Goal: Task Accomplishment & Management: Manage account settings

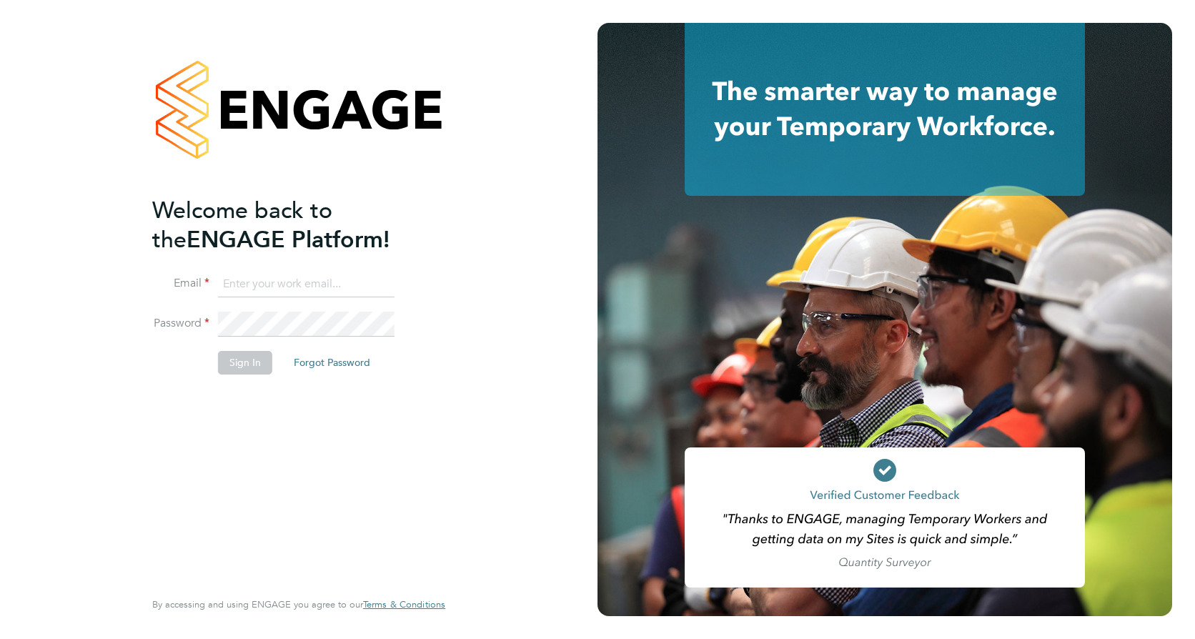
type input "tyler.kelly@vistry.co.uk"
click at [247, 353] on button "Sign In" at bounding box center [245, 362] width 54 height 23
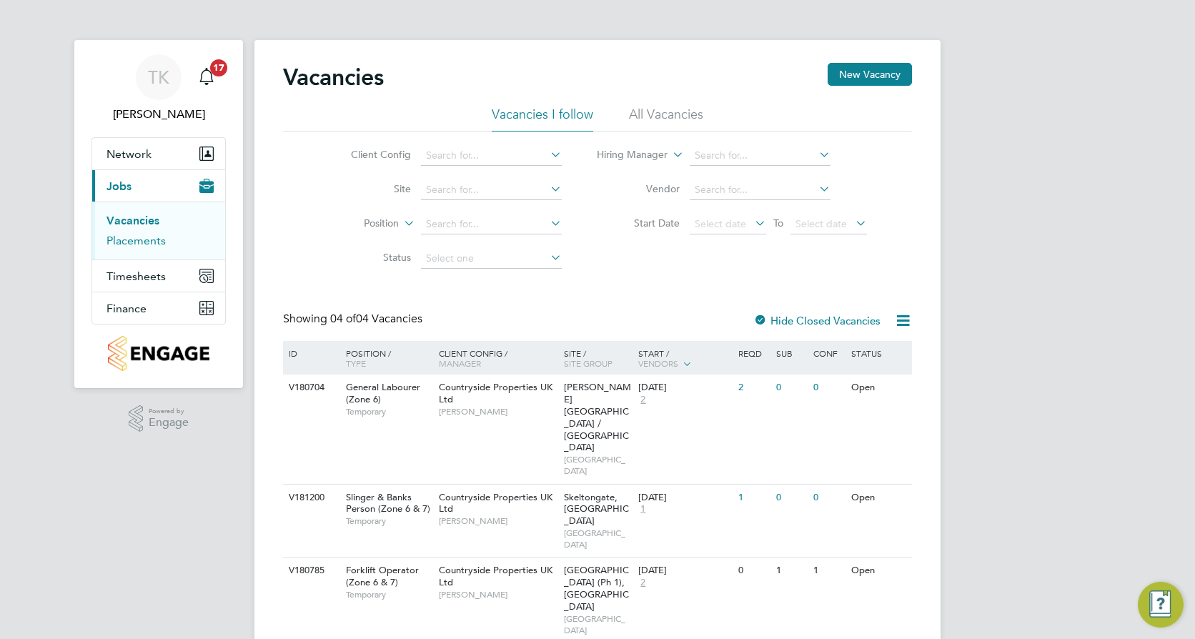
click at [153, 239] on link "Placements" at bounding box center [135, 241] width 59 height 14
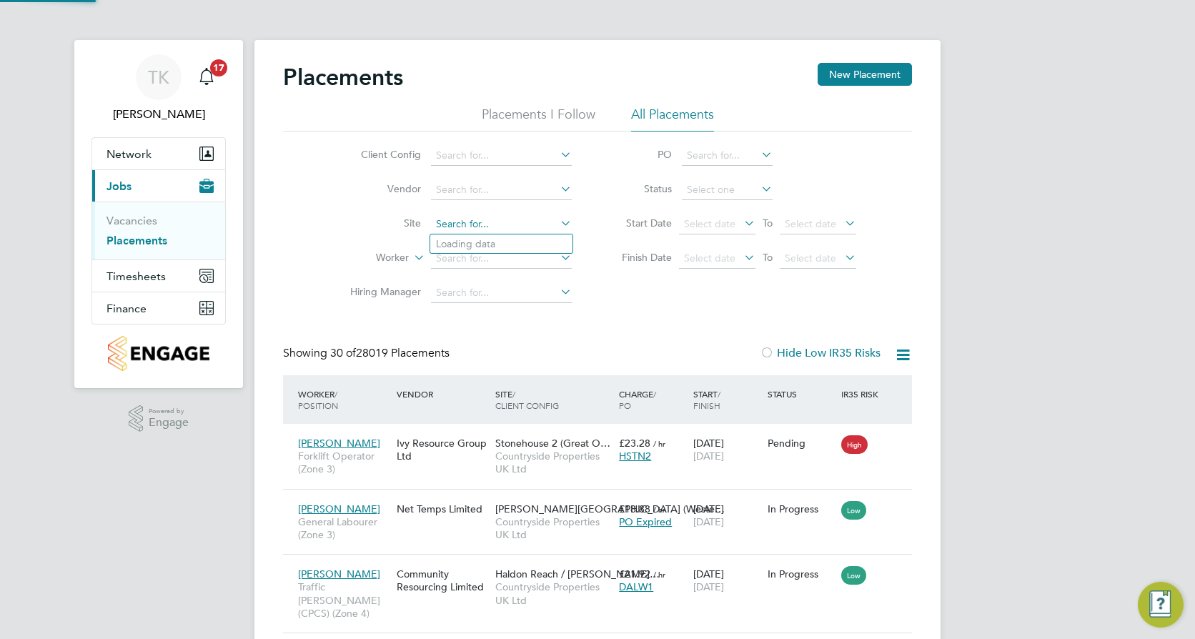
click at [447, 220] on input at bounding box center [501, 224] width 141 height 20
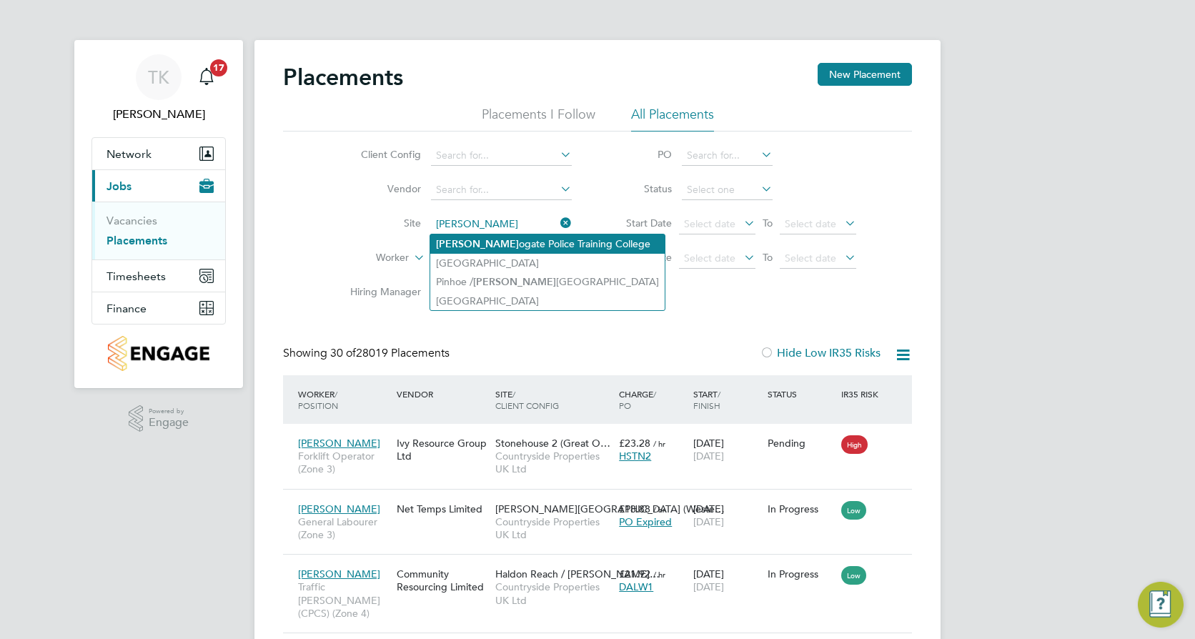
click at [528, 247] on li "Harr ogate Police Training College" at bounding box center [547, 243] width 234 height 19
type input "Harrogate Police Training College"
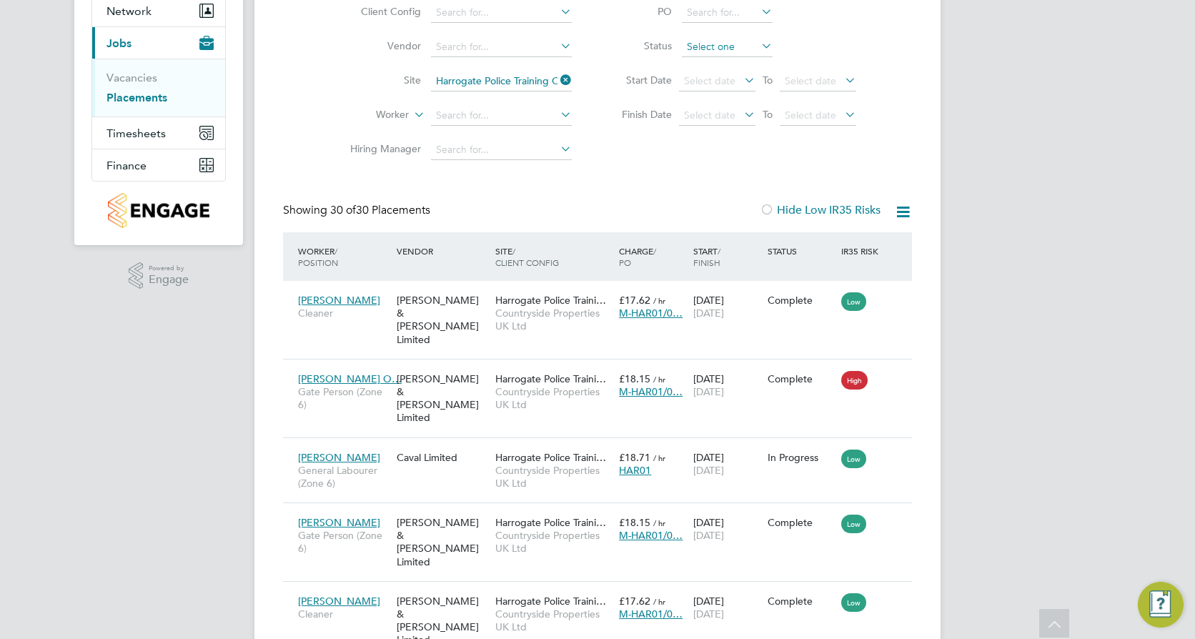
click at [728, 45] on input at bounding box center [727, 47] width 91 height 20
click at [719, 113] on li "In Progress" at bounding box center [727, 122] width 92 height 19
type input "In Progress"
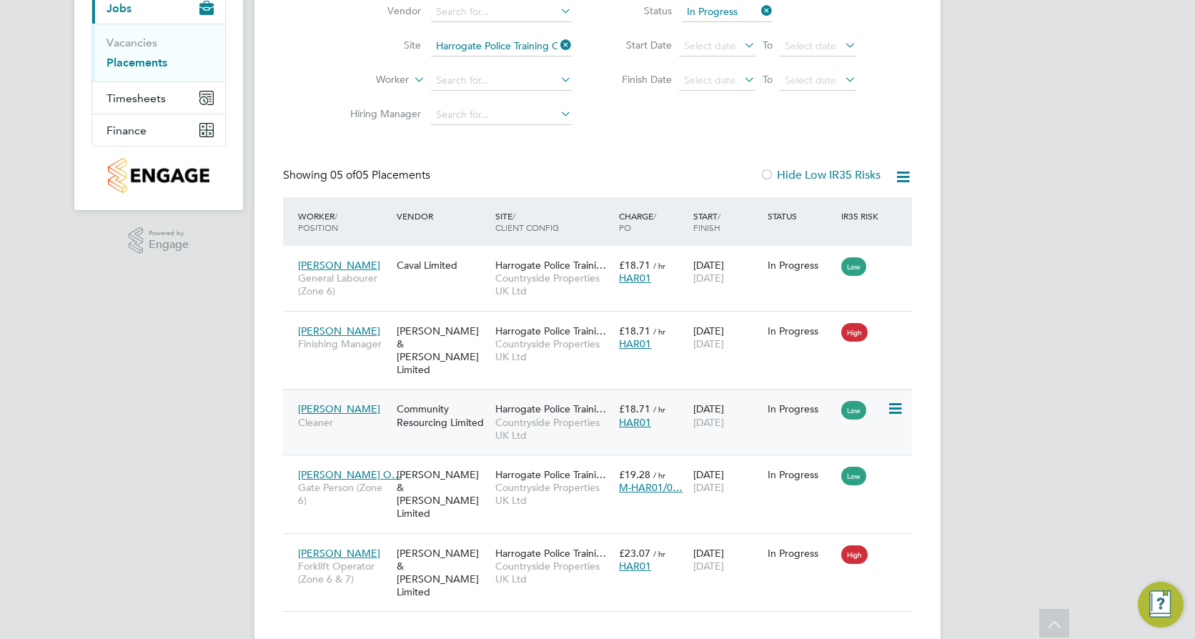
click at [589, 427] on span "Countryside Properties UK Ltd" at bounding box center [553, 429] width 116 height 26
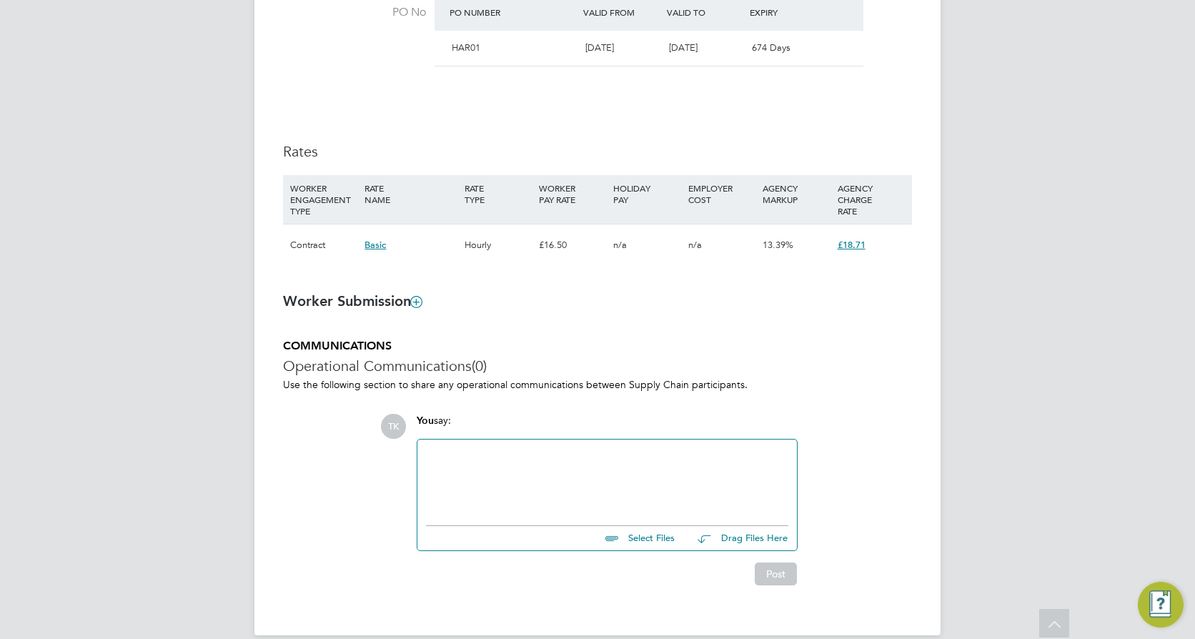
scroll to position [900, 0]
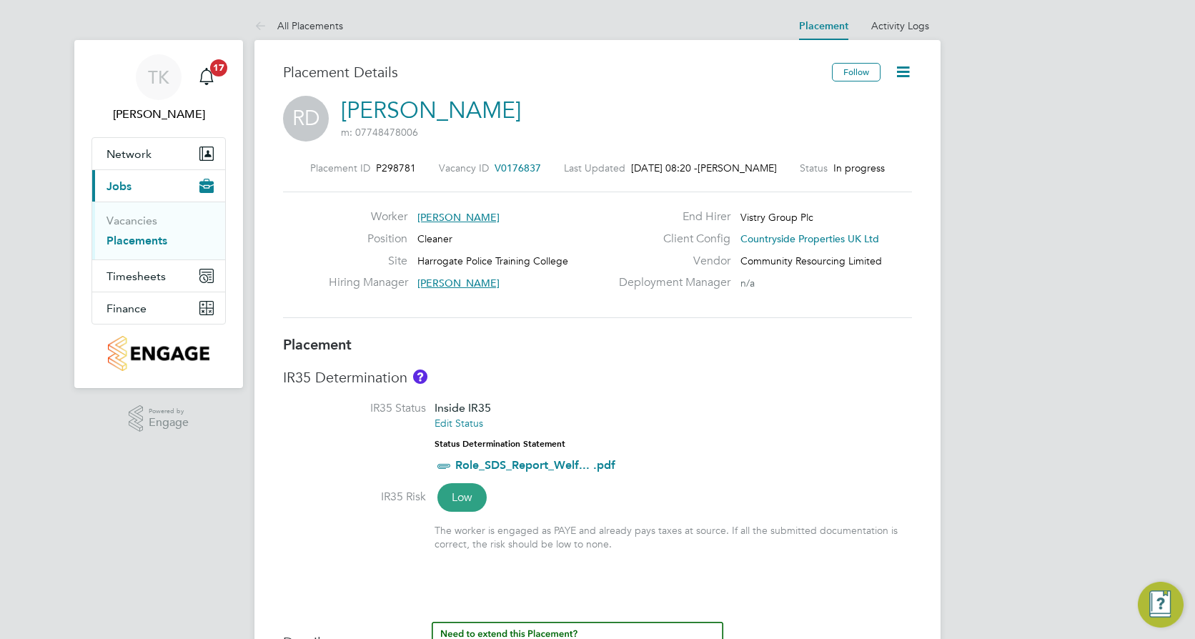
click at [902, 79] on icon at bounding box center [903, 72] width 18 height 18
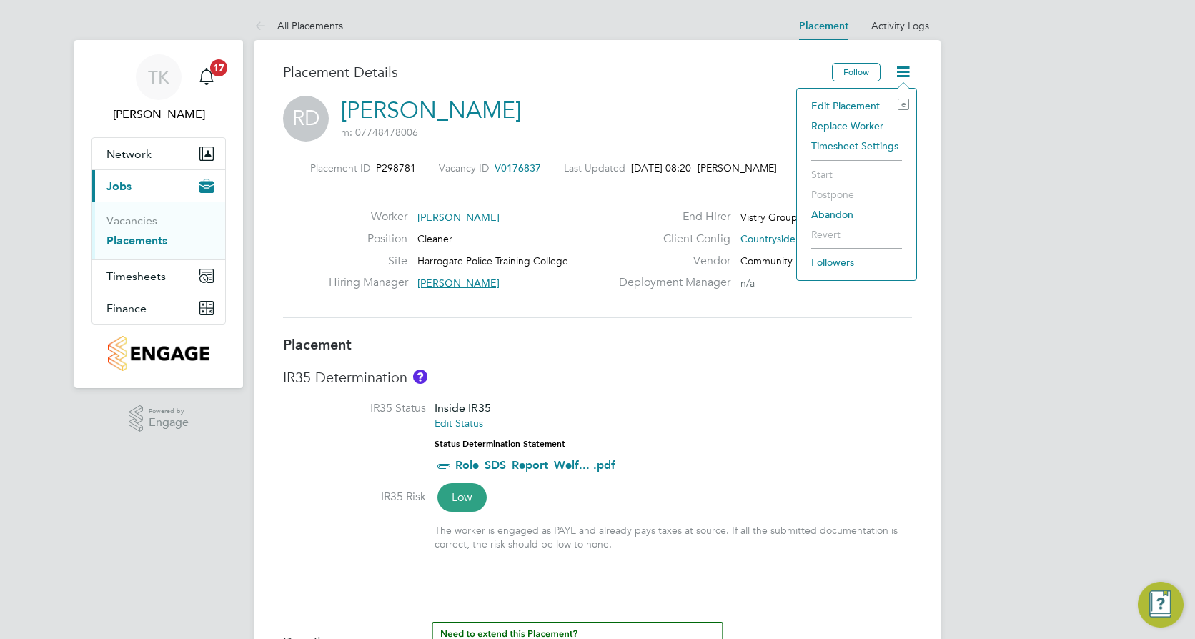
click at [866, 103] on li "Edit Placement e" at bounding box center [856, 106] width 105 height 20
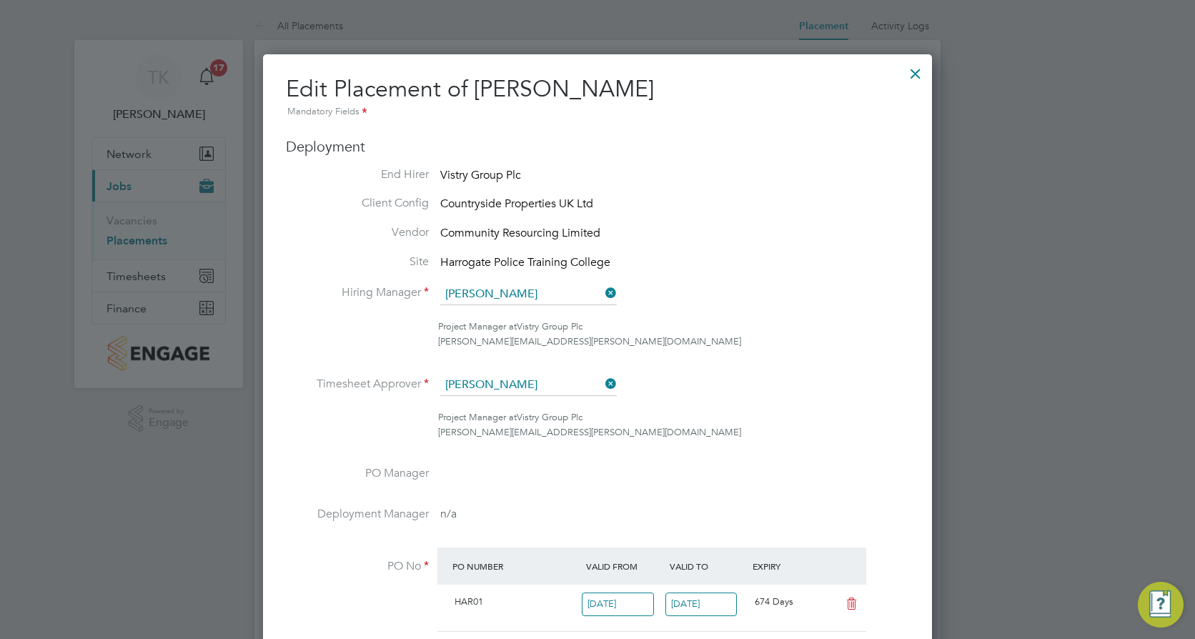
click at [912, 77] on div at bounding box center [915, 70] width 26 height 26
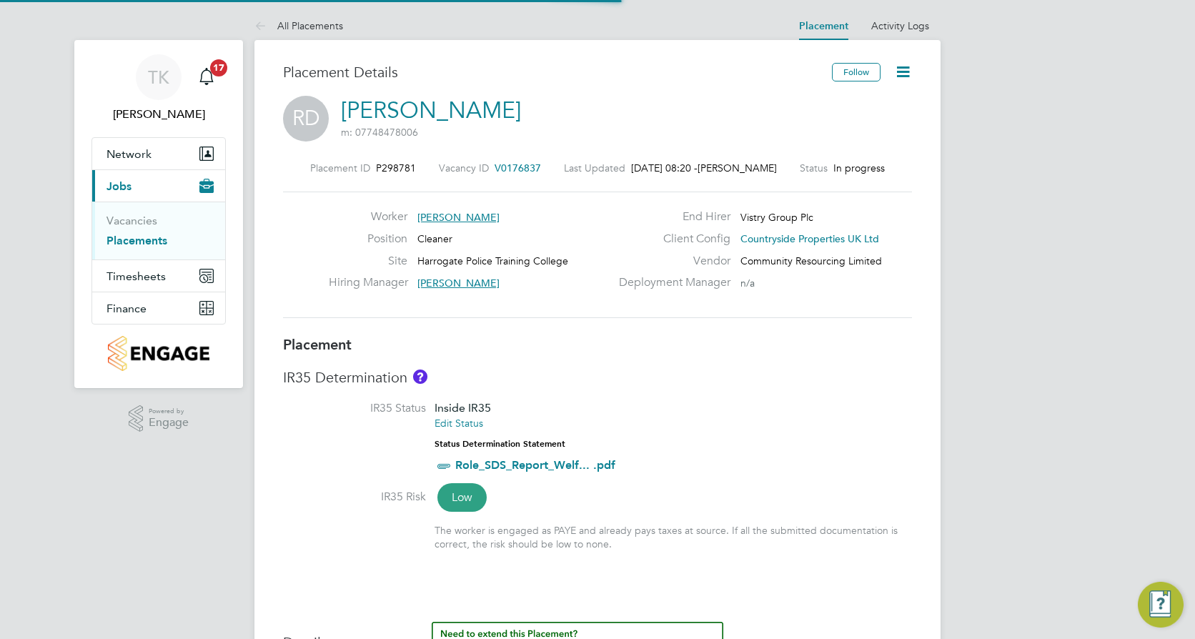
click at [908, 74] on icon at bounding box center [903, 72] width 18 height 18
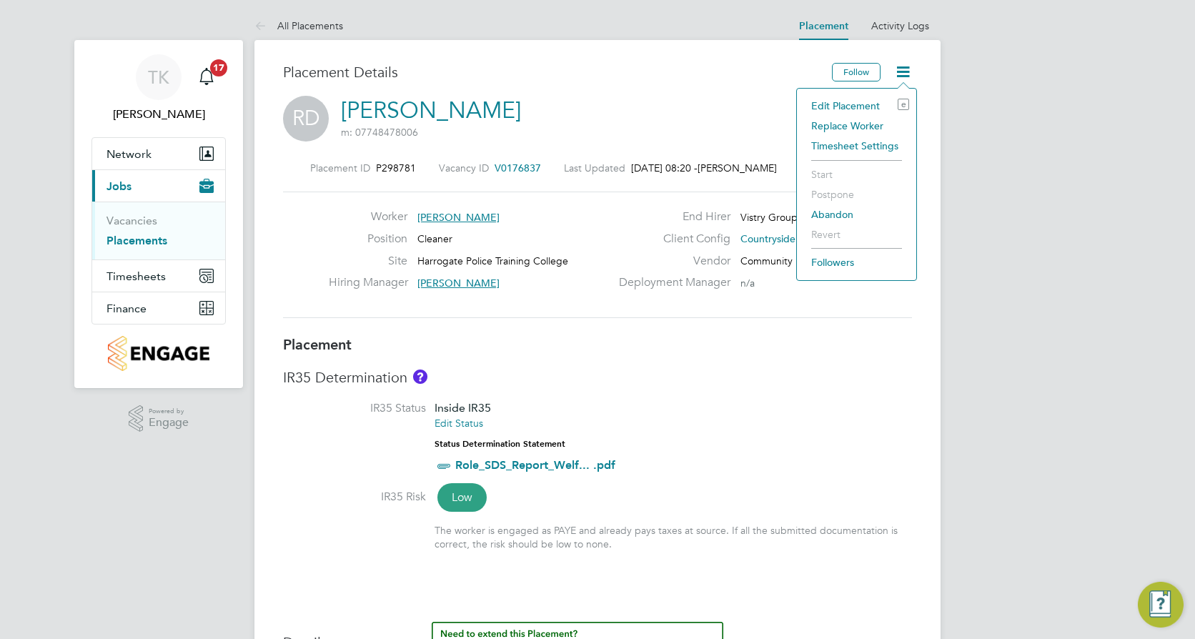
click at [868, 127] on li "Replace Worker" at bounding box center [856, 126] width 105 height 20
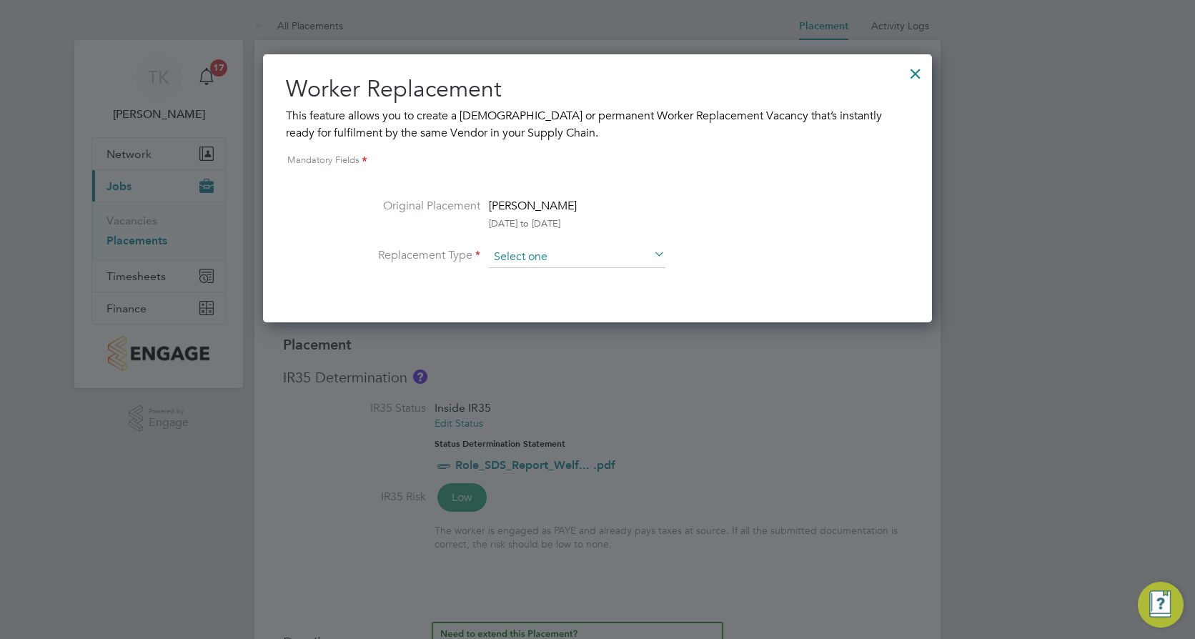
click at [528, 257] on input at bounding box center [577, 257] width 176 height 21
click at [527, 297] on li "Permanent" at bounding box center [577, 296] width 178 height 19
type input "Permanent"
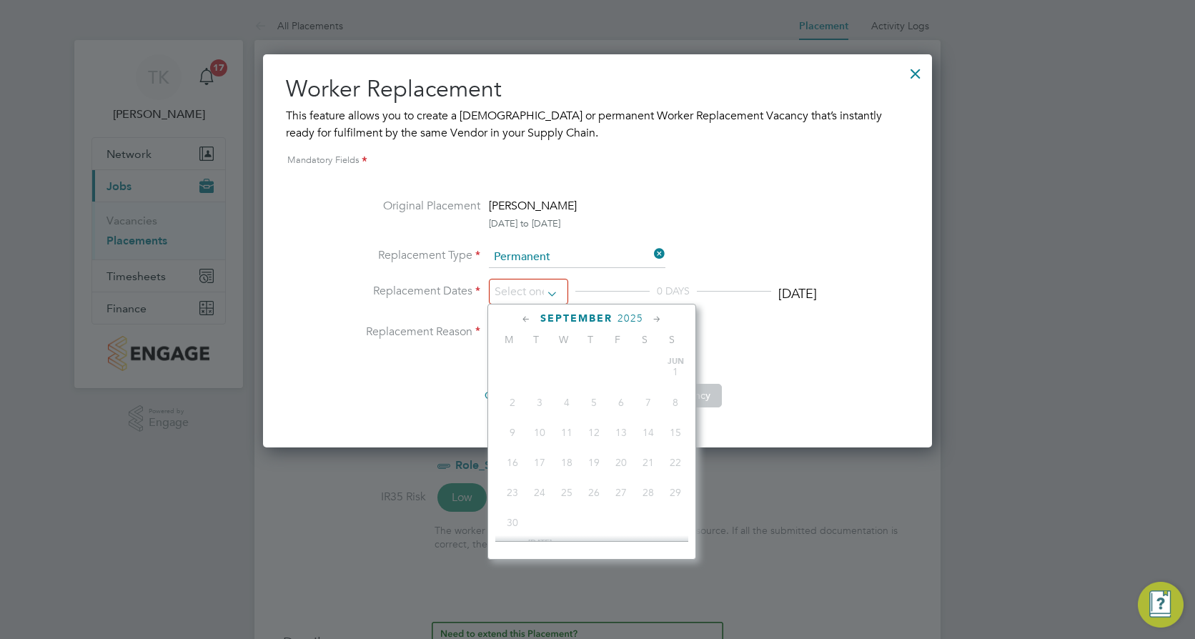
click at [527, 297] on input at bounding box center [528, 292] width 79 height 26
click at [508, 395] on span "15" at bounding box center [512, 388] width 27 height 27
type input "15 Sep 2025"
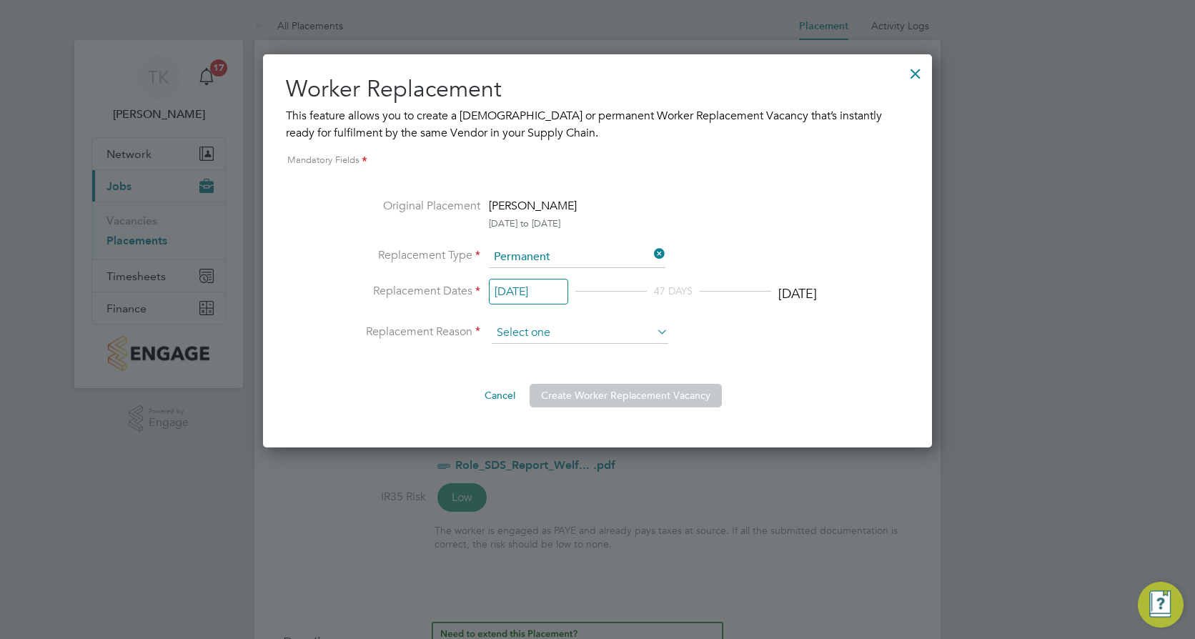
click at [594, 334] on input at bounding box center [580, 332] width 176 height 21
click at [549, 344] on li "New job" at bounding box center [580, 353] width 178 height 19
type input "New job"
click at [596, 397] on button "Create Worker Replacement Vacancy" at bounding box center [625, 395] width 192 height 23
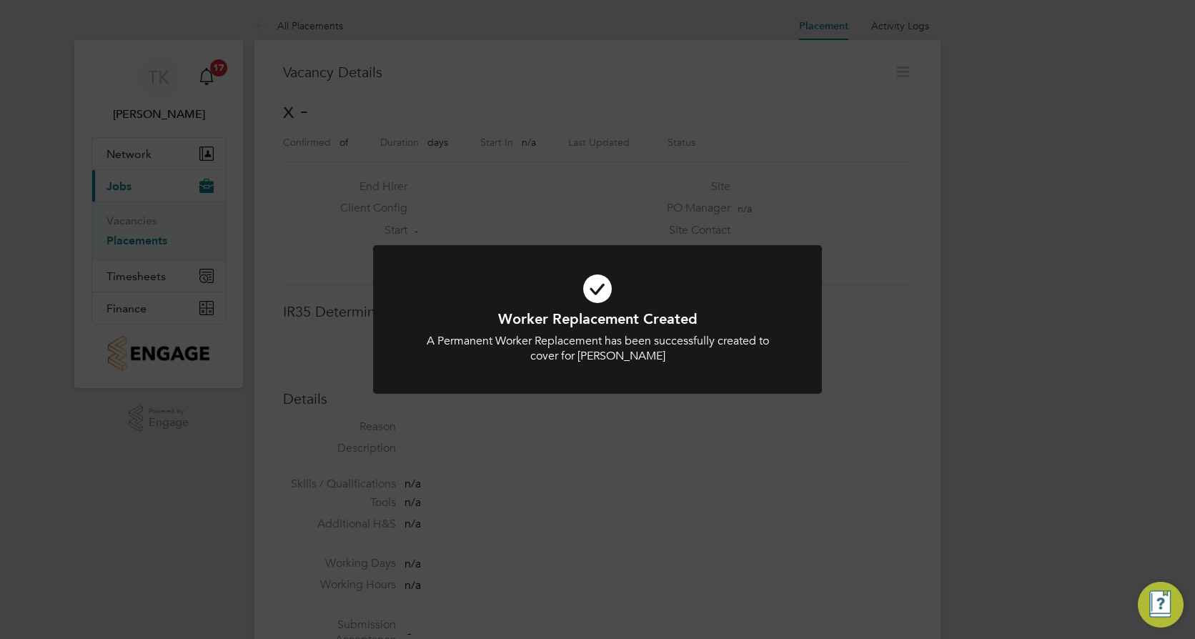
click at [596, 397] on div "Worker Replacement Created A Permanent Worker Replacement has been successfully…" at bounding box center [597, 328] width 449 height 166
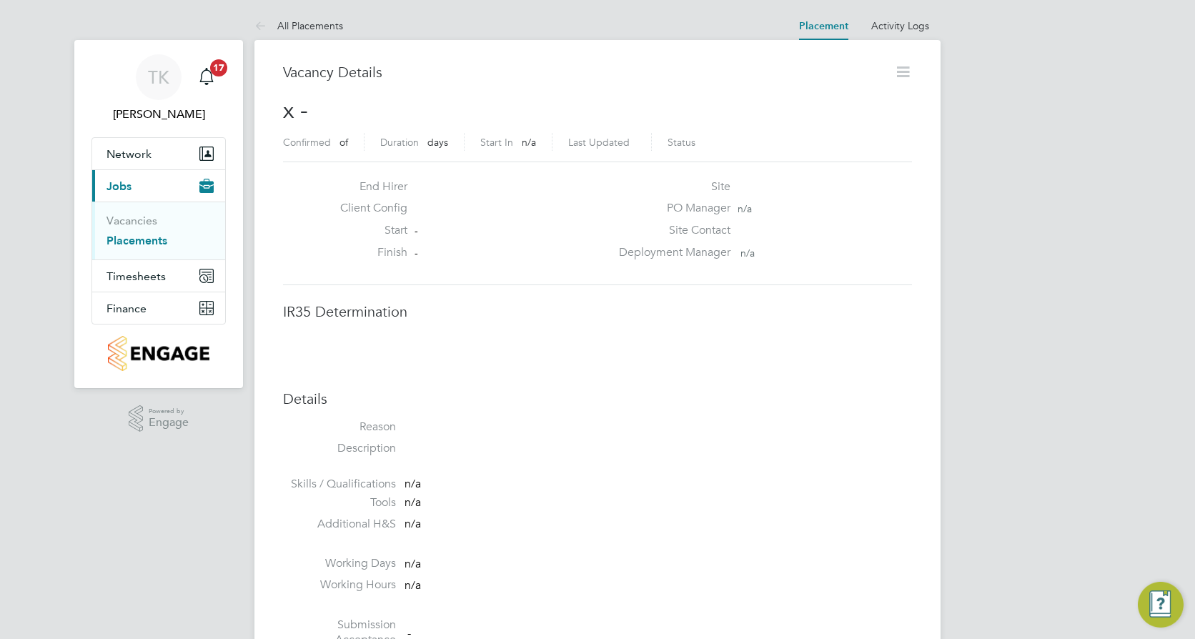
click at [582, 423] on li "Reason" at bounding box center [597, 429] width 629 height 21
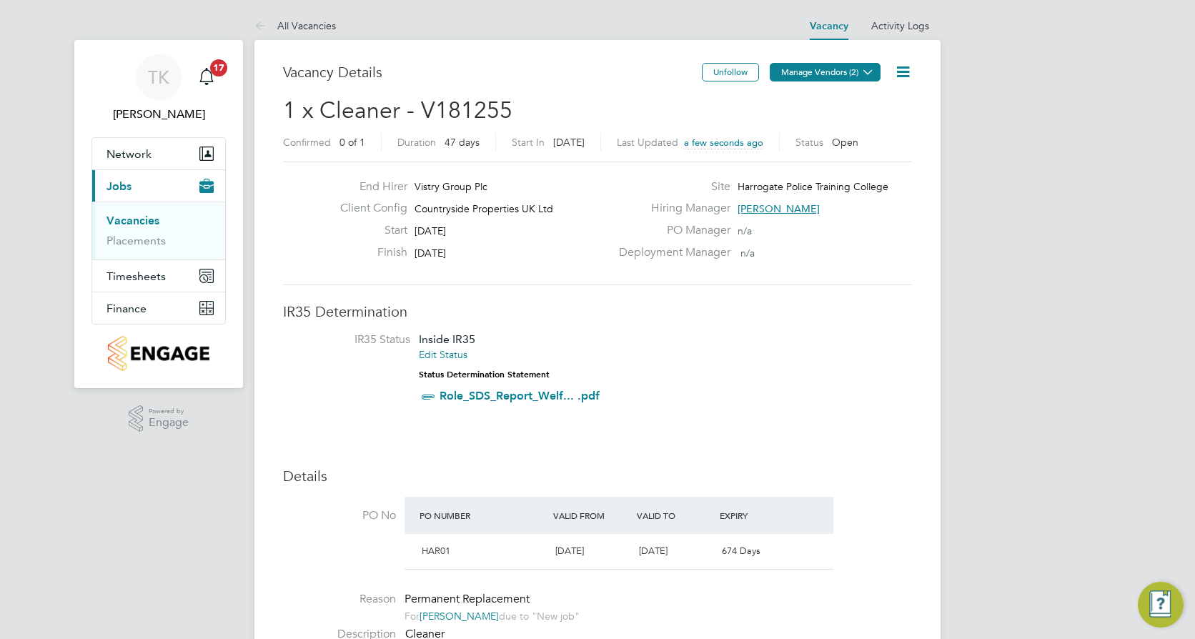
click at [843, 77] on button "Manage Vendors (2)" at bounding box center [825, 72] width 111 height 19
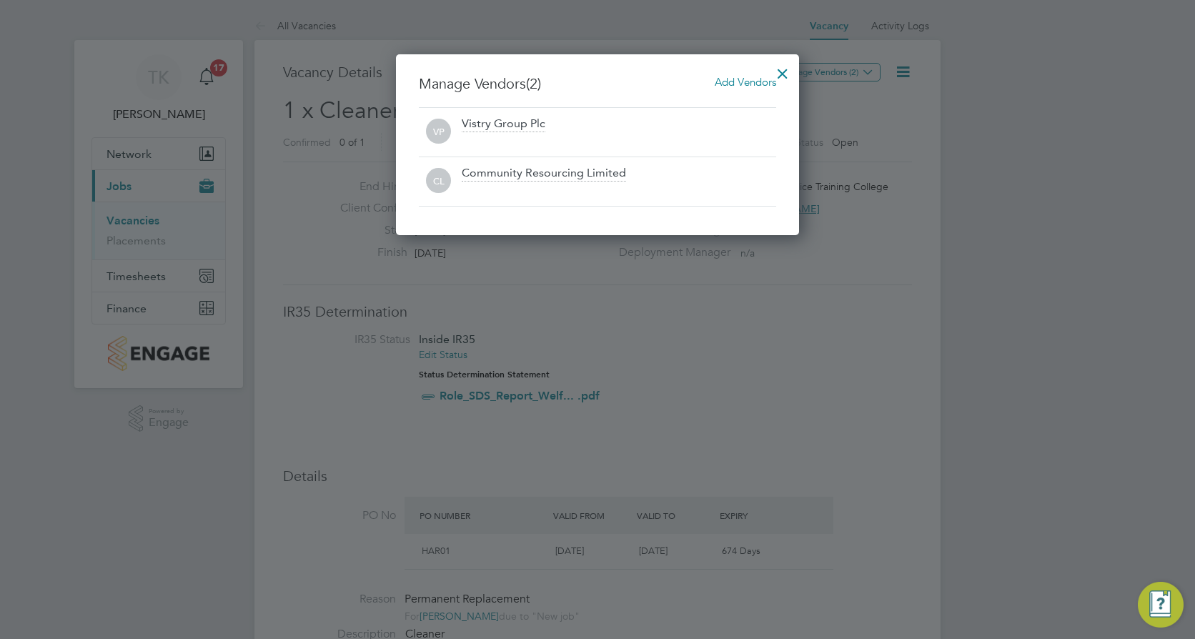
click at [742, 71] on div "Manage Vendors (2) Add Vendors VP Vistry Group Plc CL Community Resourcing Limi…" at bounding box center [597, 144] width 403 height 181
click at [739, 84] on span "Add Vendors" at bounding box center [744, 82] width 61 height 14
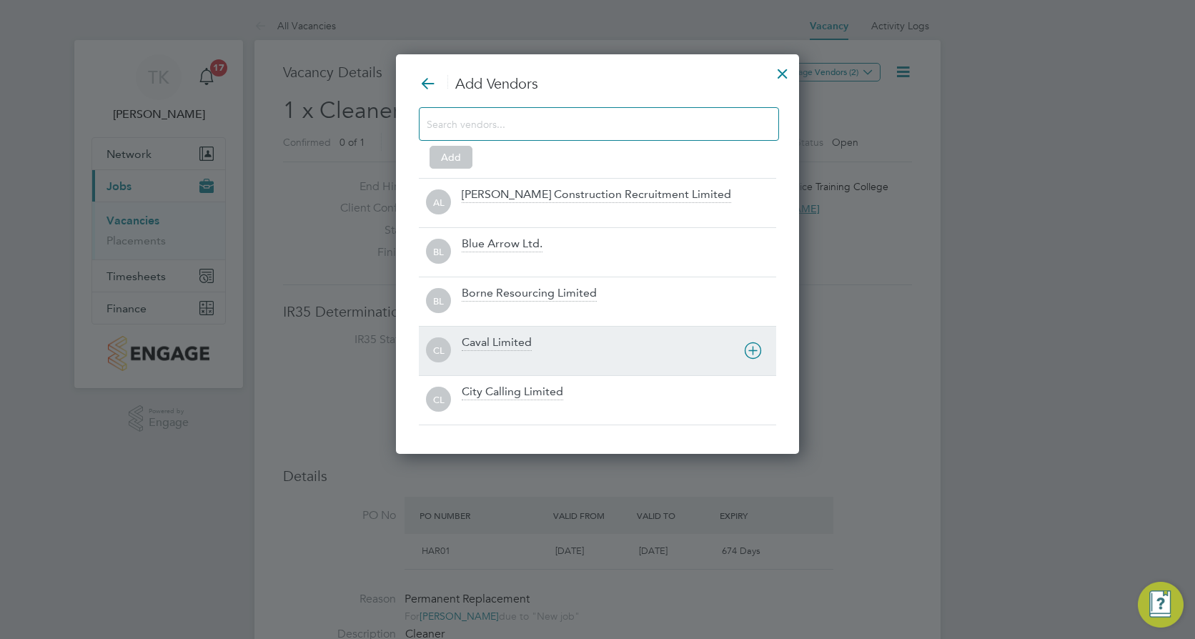
click at [493, 340] on div "Caval Limited" at bounding box center [497, 343] width 70 height 16
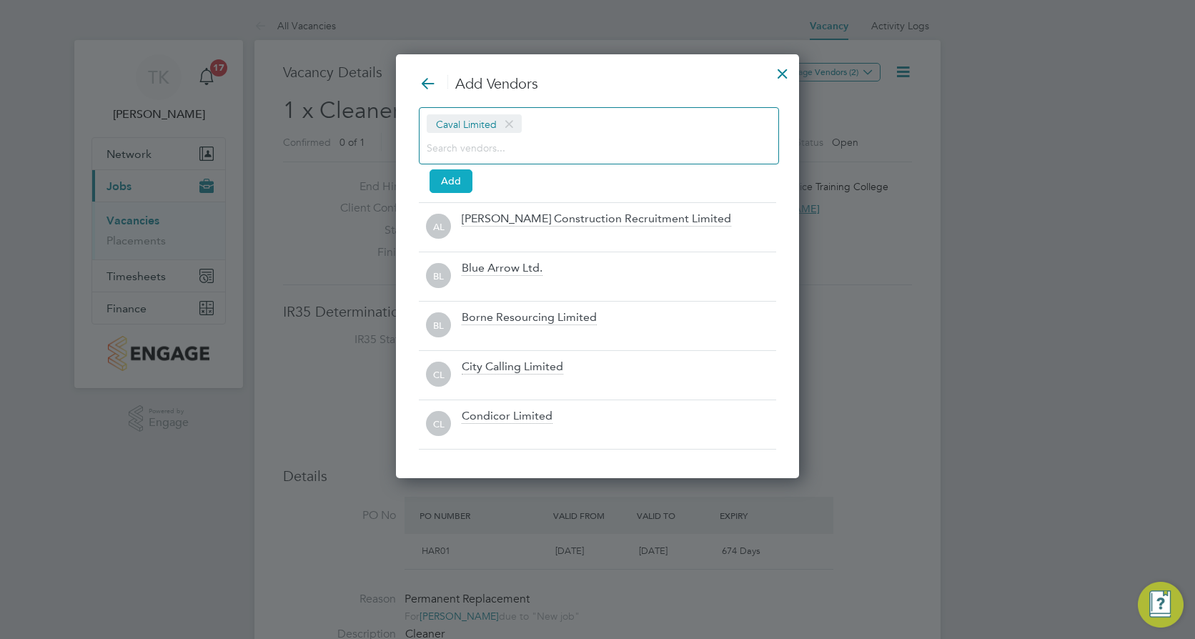
click at [460, 180] on button "Add" at bounding box center [450, 180] width 43 height 23
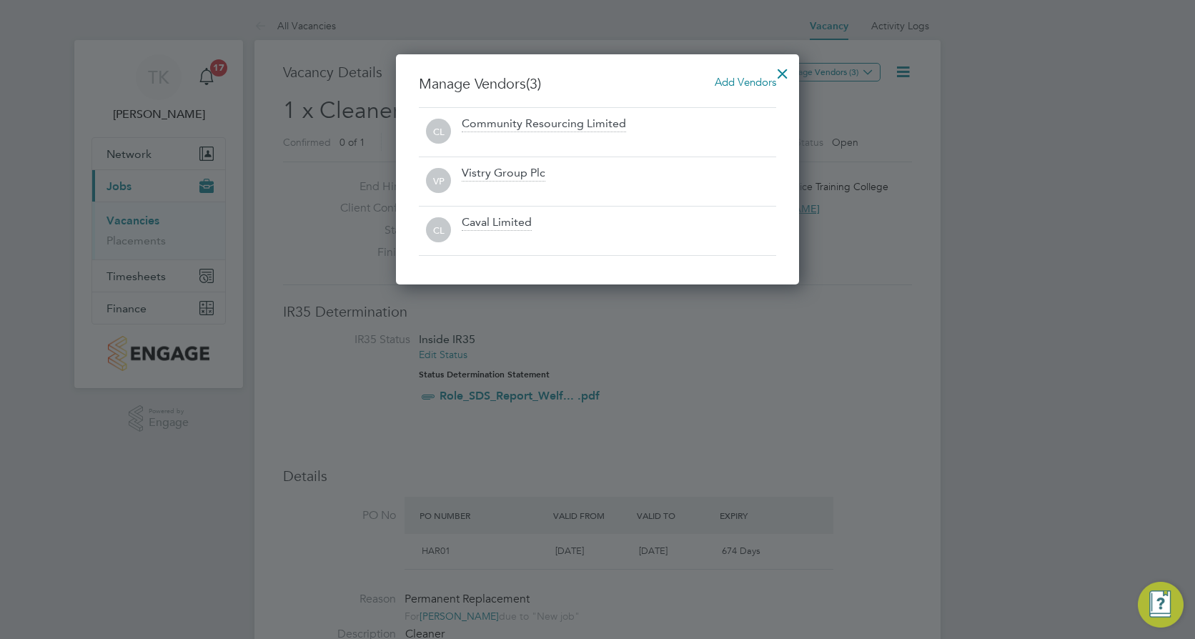
click at [787, 68] on div at bounding box center [783, 70] width 26 height 26
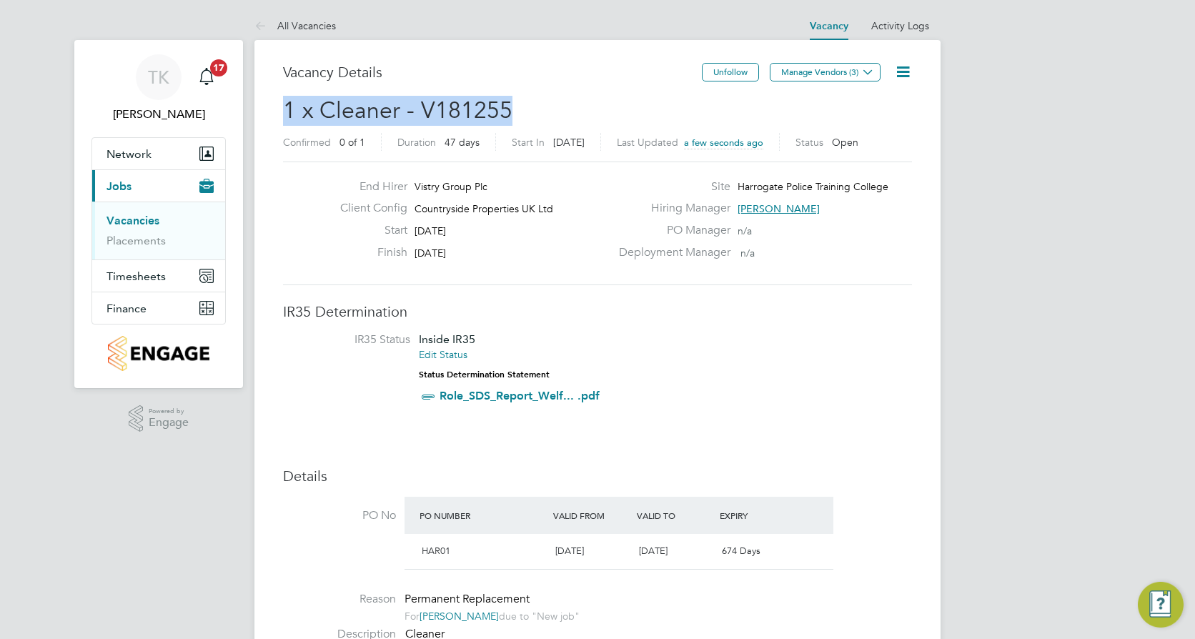
drag, startPoint x: 528, startPoint y: 114, endPoint x: 260, endPoint y: 114, distance: 267.9
copy span "1 x Cleaner - V181255"
click at [142, 216] on link "Vacancies" at bounding box center [132, 221] width 53 height 14
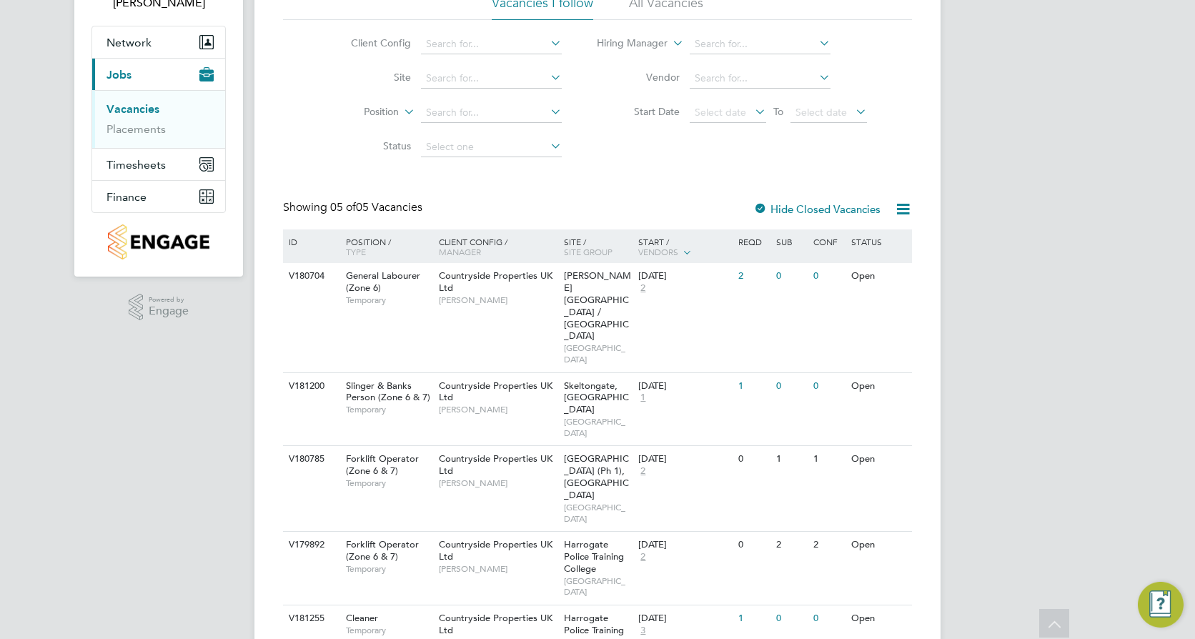
scroll to position [131, 0]
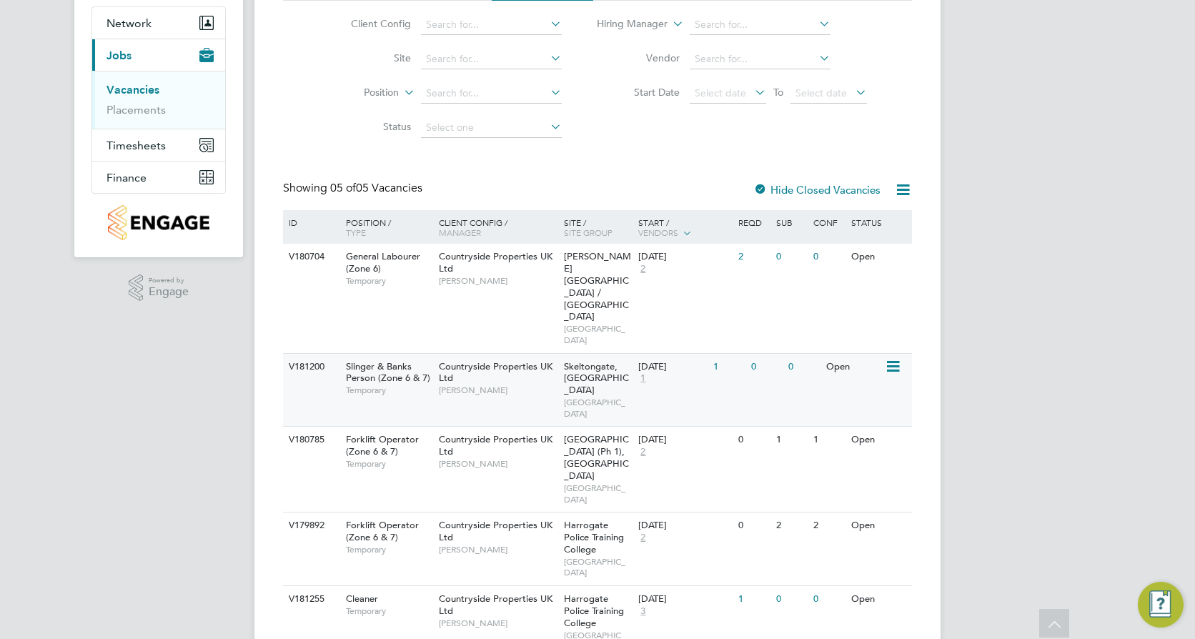
click at [504, 384] on span "Jack Brunt" at bounding box center [498, 389] width 118 height 11
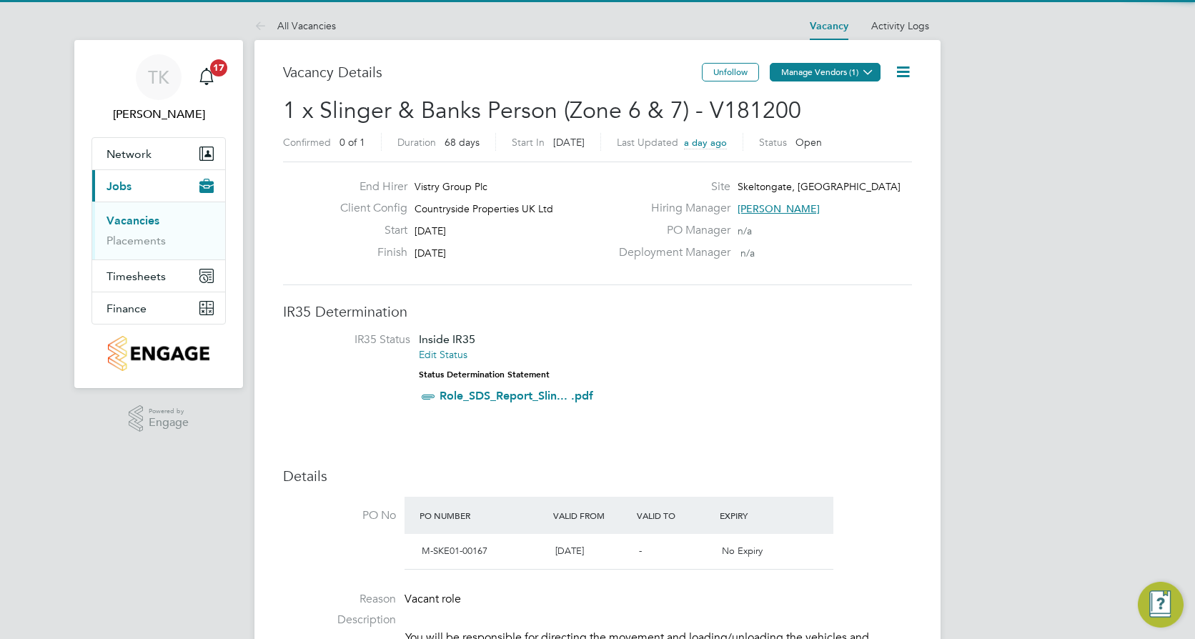
click at [843, 69] on button "Manage Vendors (1)" at bounding box center [825, 72] width 111 height 19
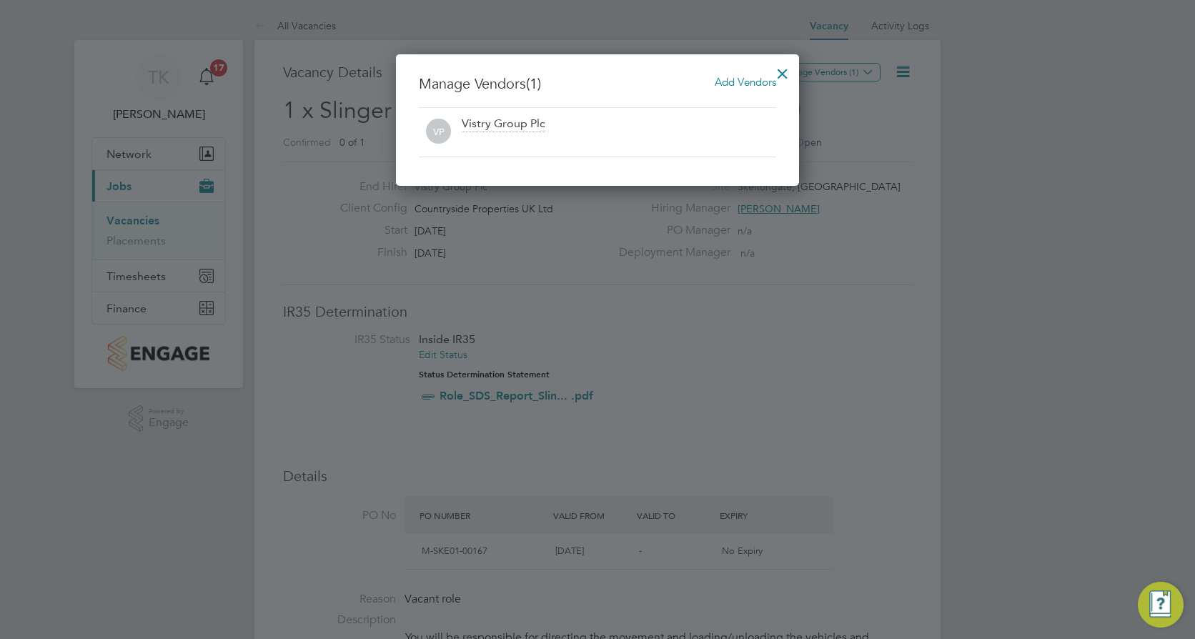
scroll to position [132, 404]
click at [741, 81] on span "Add Vendors" at bounding box center [744, 82] width 61 height 14
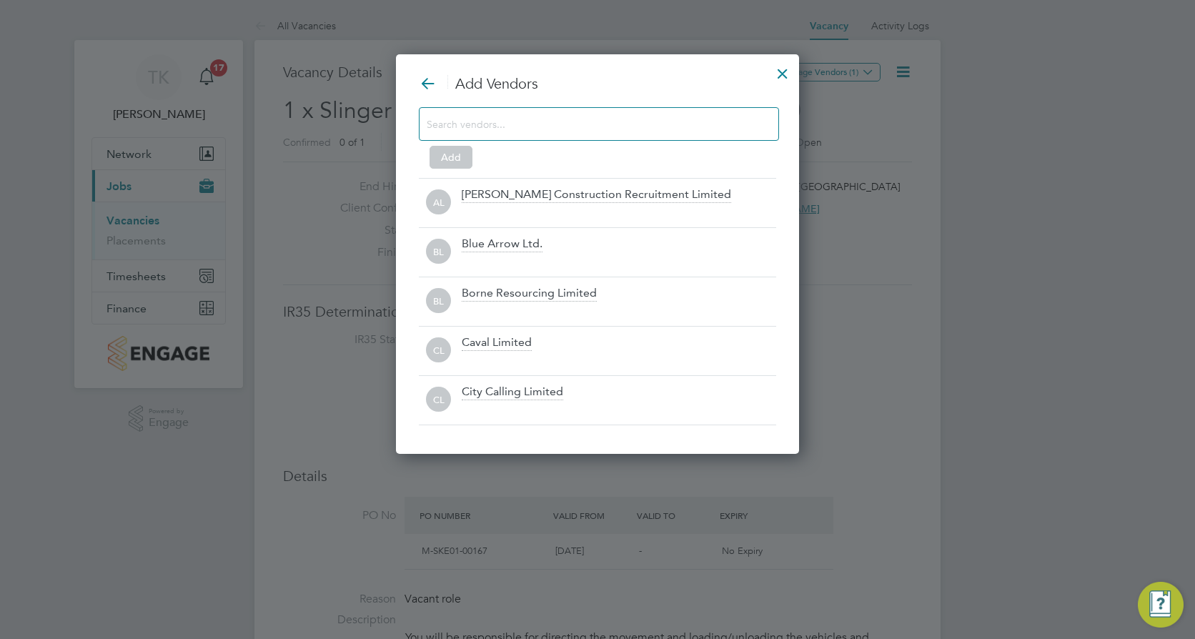
click at [523, 110] on div at bounding box center [599, 124] width 360 height 34
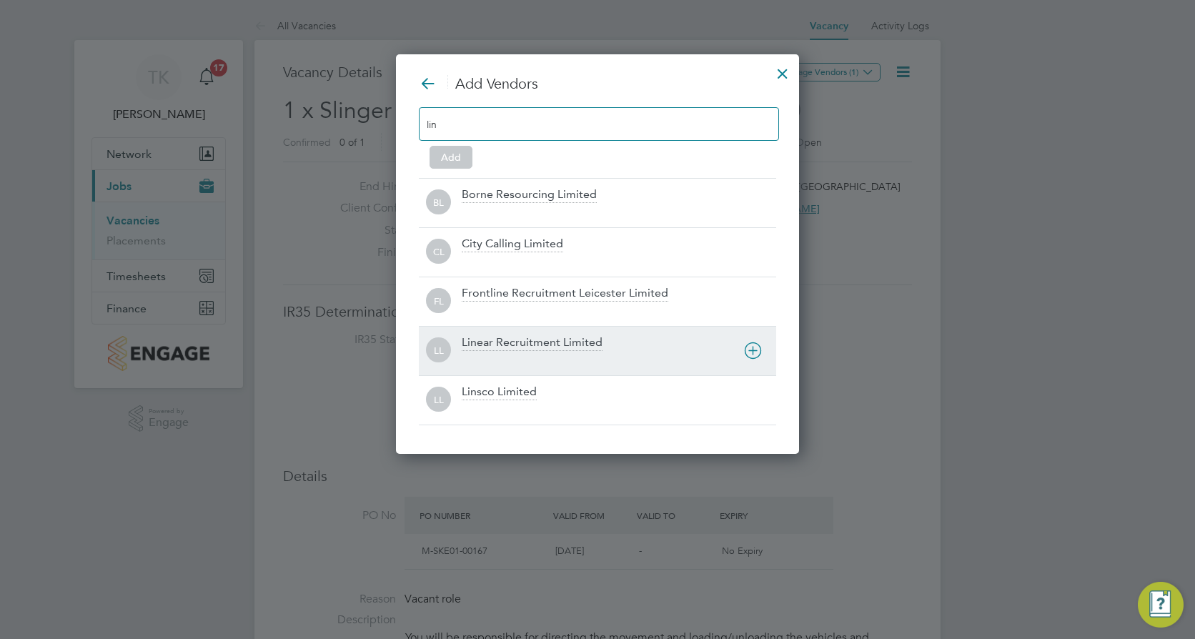
type input "lin"
click at [516, 342] on div "Linear Recruitment Limited" at bounding box center [532, 343] width 141 height 16
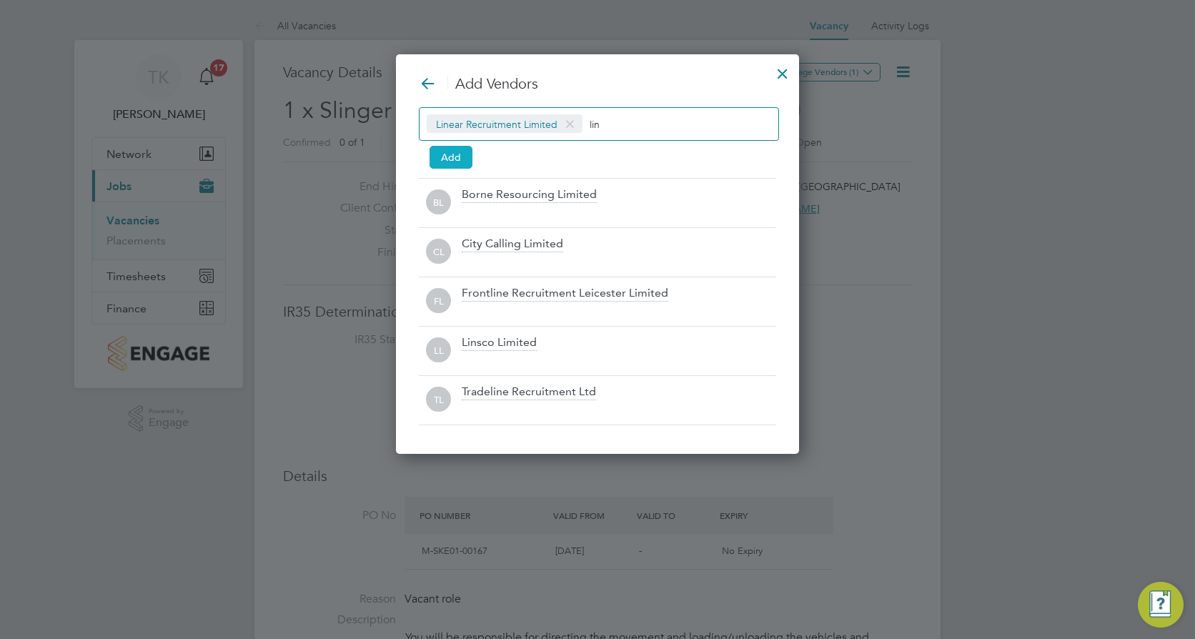
click at [448, 153] on button "Add" at bounding box center [450, 157] width 43 height 23
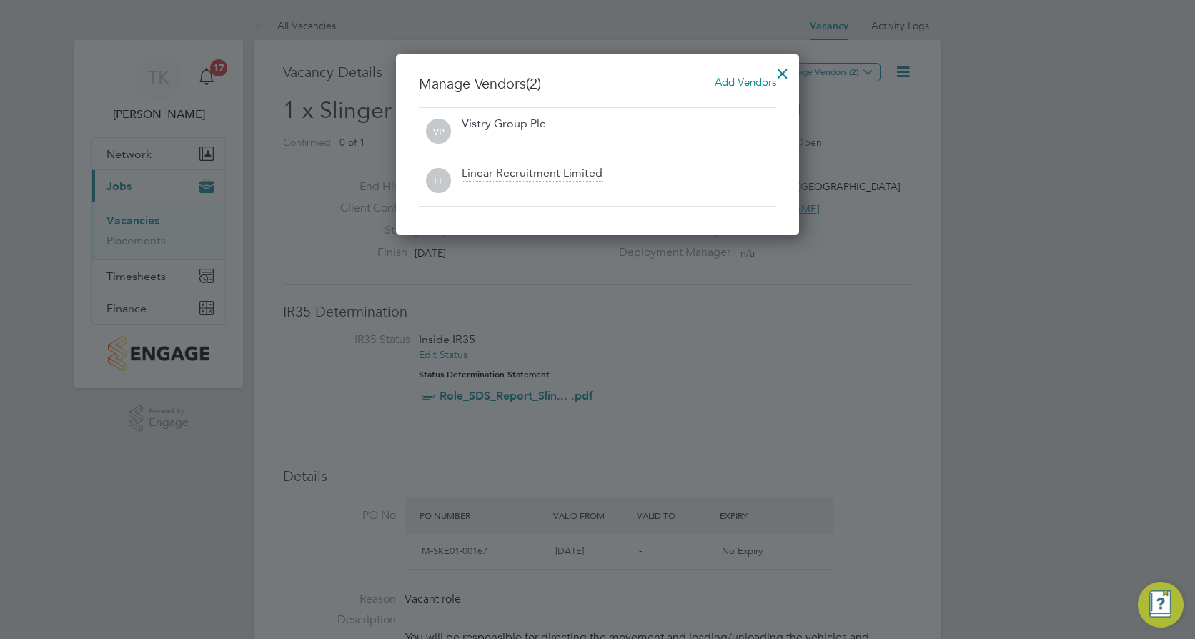
click at [783, 65] on div at bounding box center [783, 70] width 26 height 26
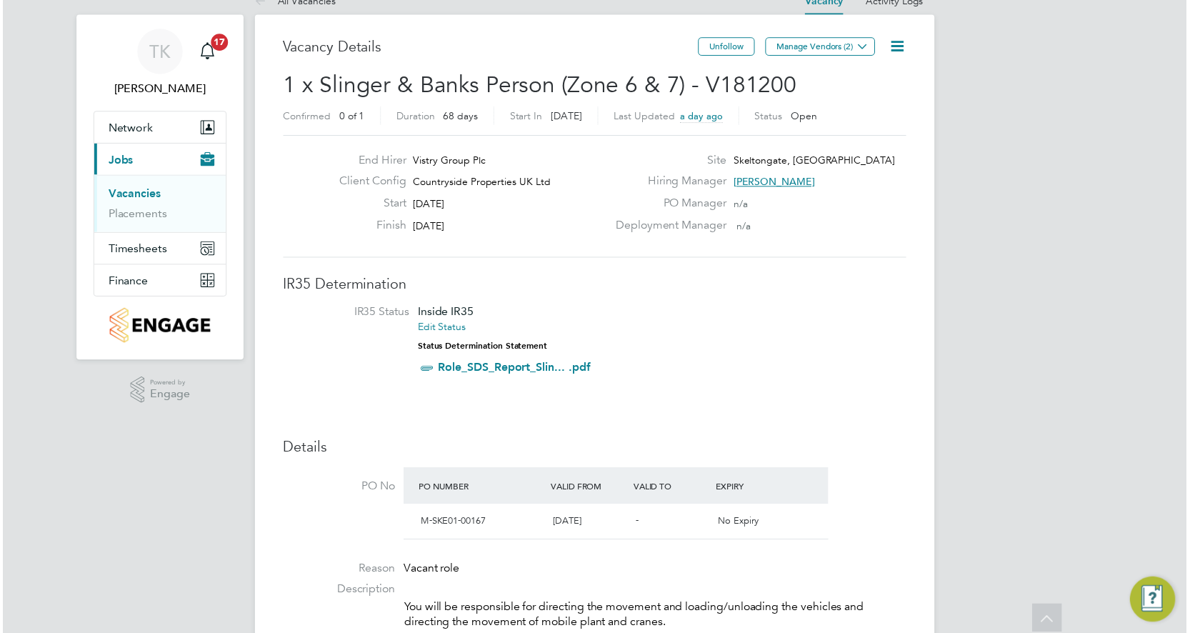
scroll to position [0, 0]
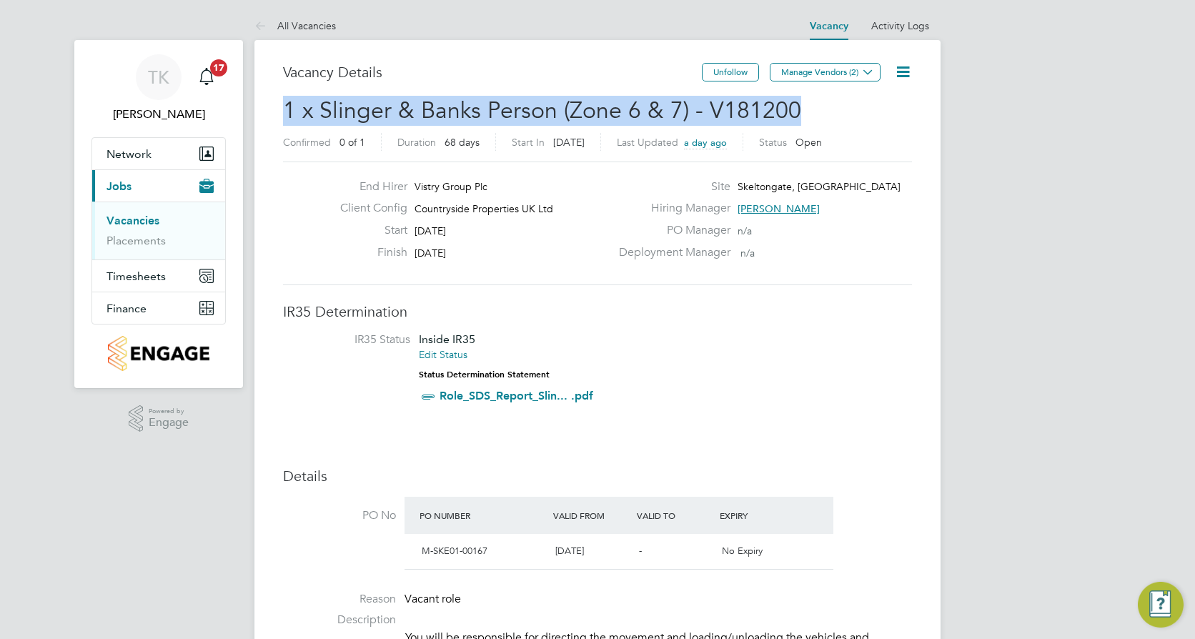
drag, startPoint x: 823, startPoint y: 107, endPoint x: 279, endPoint y: 106, distance: 544.4
copy span "1 x Slinger & Banks Person (Zone 6 & 7) - V181200"
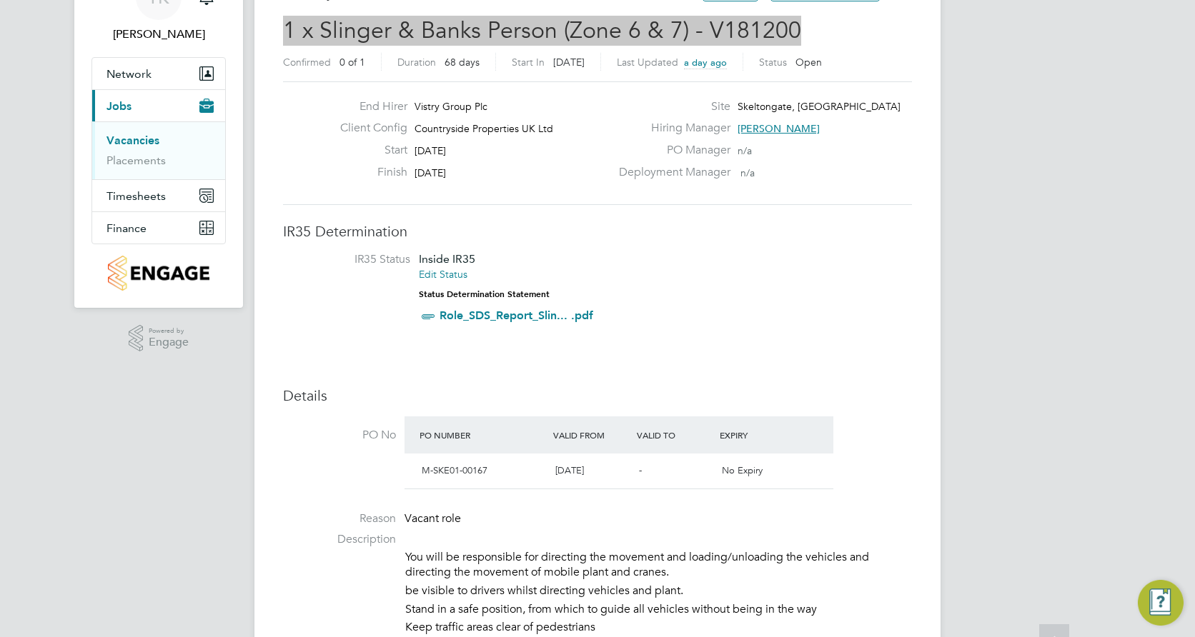
scroll to position [143, 0]
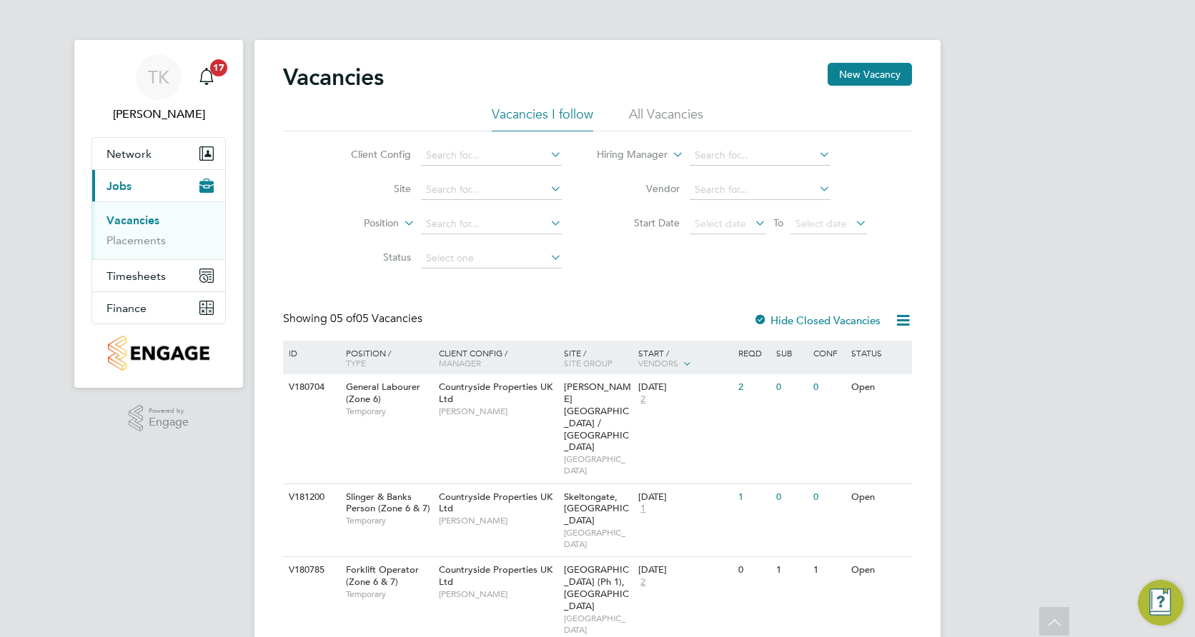
scroll to position [129, 0]
